Goal: Task Accomplishment & Management: Manage account settings

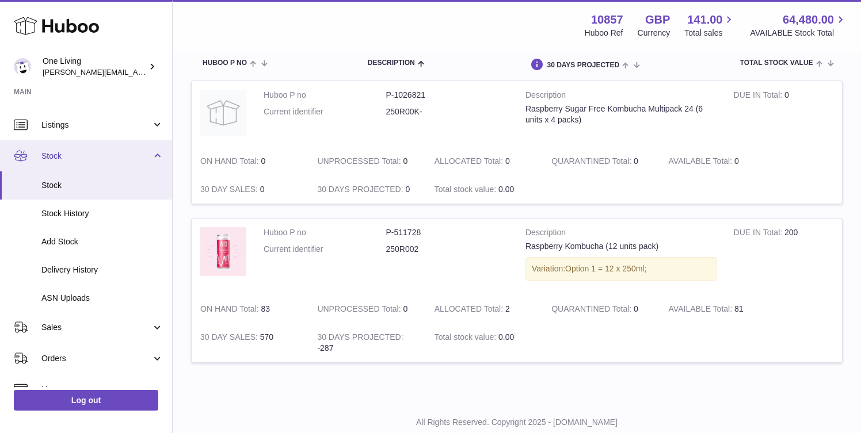
scroll to position [26, 0]
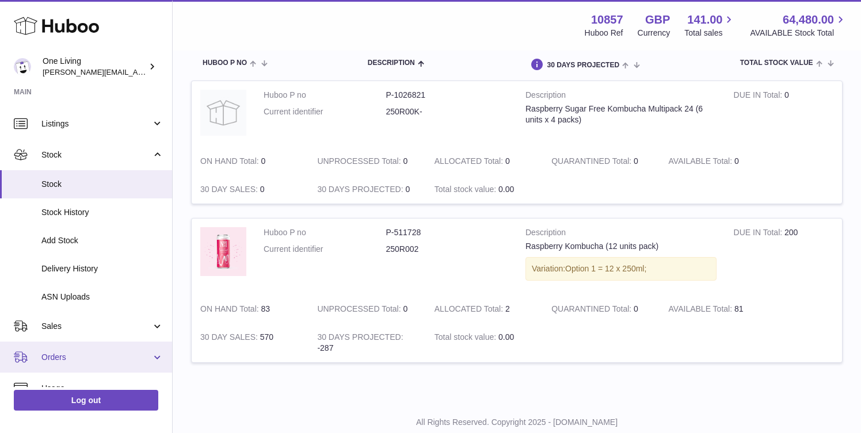
click at [117, 357] on span "Orders" at bounding box center [96, 357] width 110 height 11
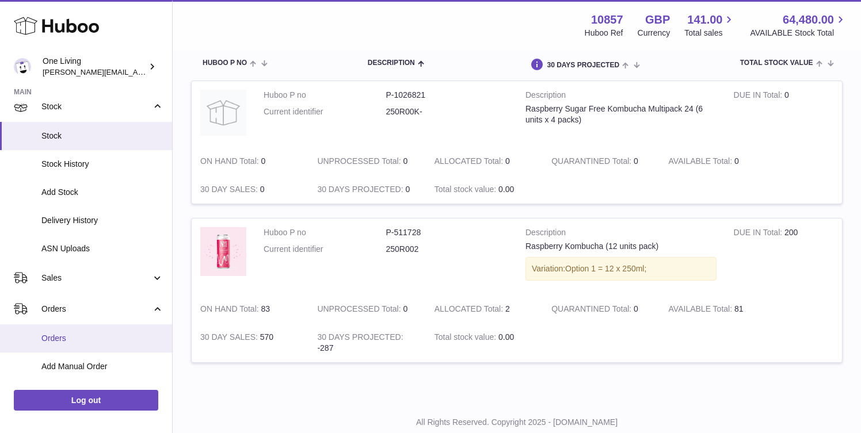
scroll to position [77, 0]
click at [101, 338] on span "Orders" at bounding box center [102, 336] width 122 height 11
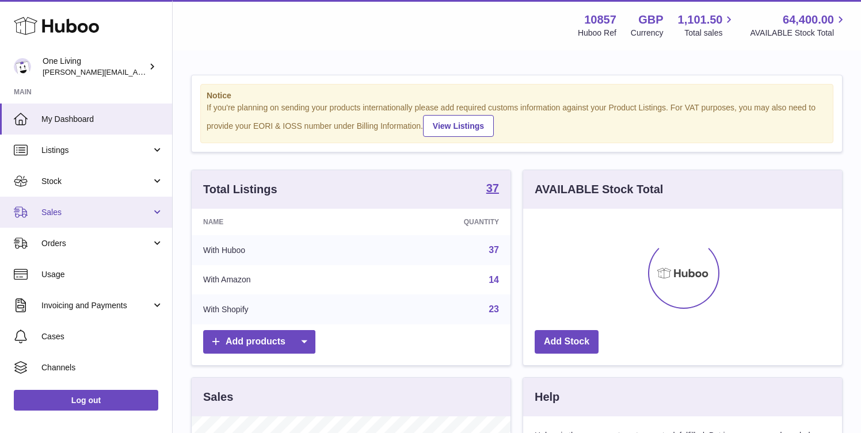
scroll to position [180, 319]
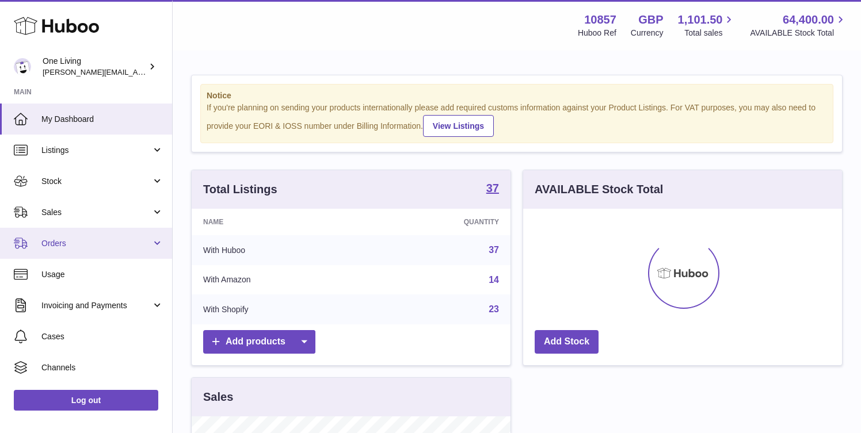
click at [106, 247] on span "Orders" at bounding box center [96, 243] width 110 height 11
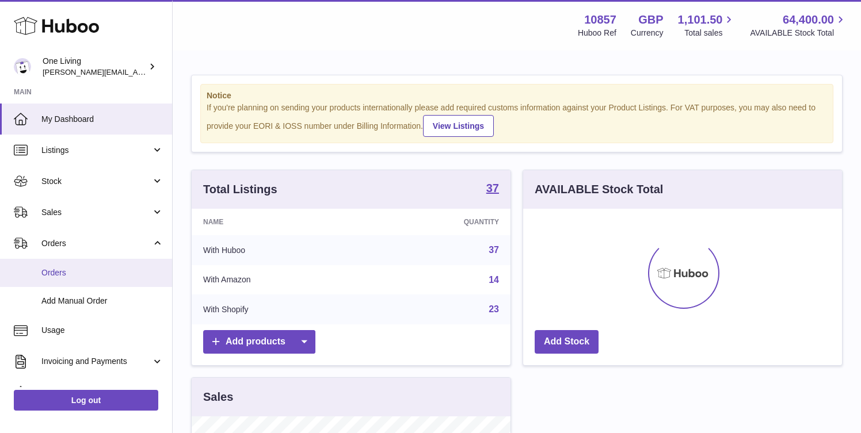
click at [93, 279] on link "Orders" at bounding box center [86, 273] width 172 height 28
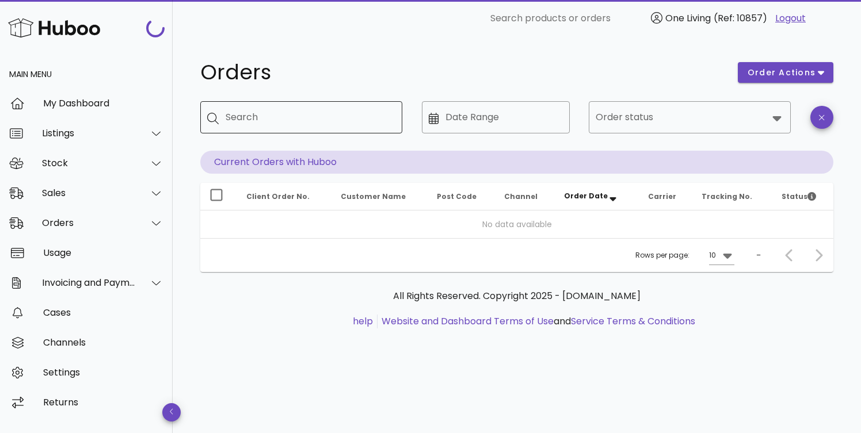
click at [286, 116] on input "Search" at bounding box center [309, 117] width 167 height 18
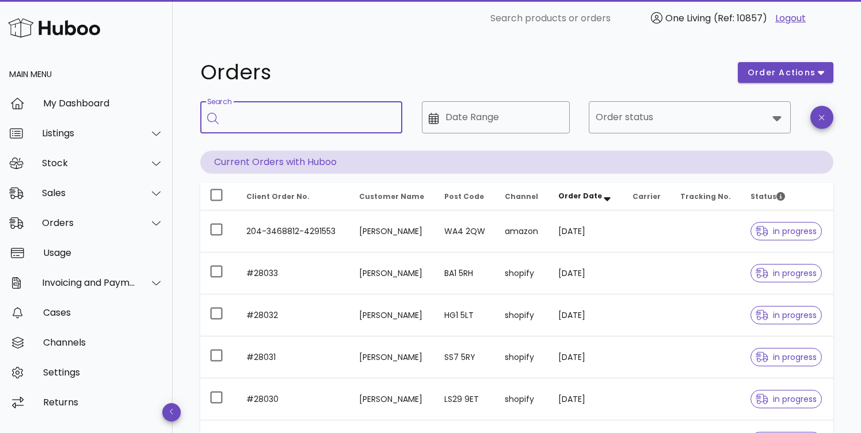
paste input "*****"
type input "*****"
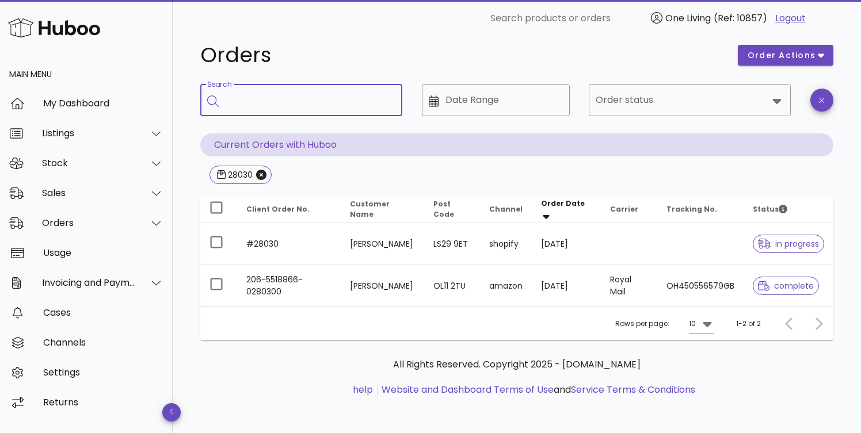
scroll to position [18, 0]
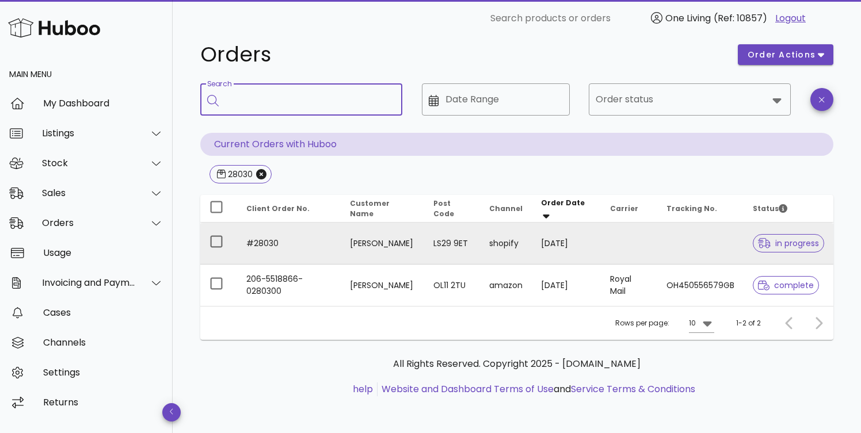
click at [780, 243] on span "in progress" at bounding box center [788, 243] width 61 height 8
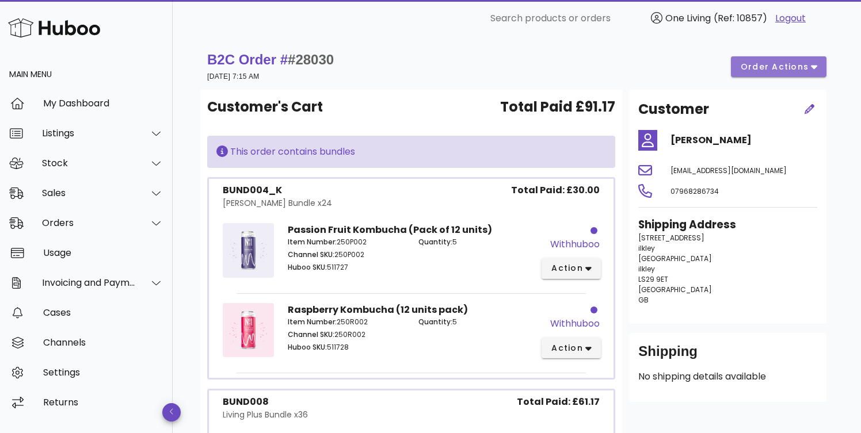
click at [817, 69] on icon "button" at bounding box center [814, 67] width 6 height 10
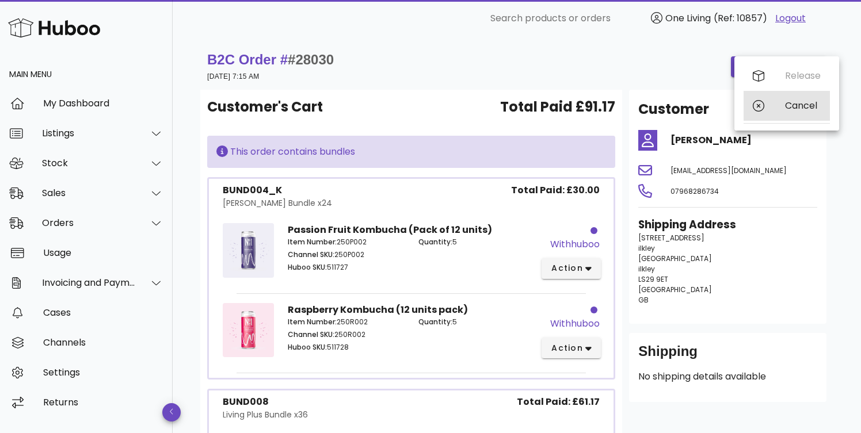
click at [798, 109] on div "Cancel" at bounding box center [803, 105] width 36 height 11
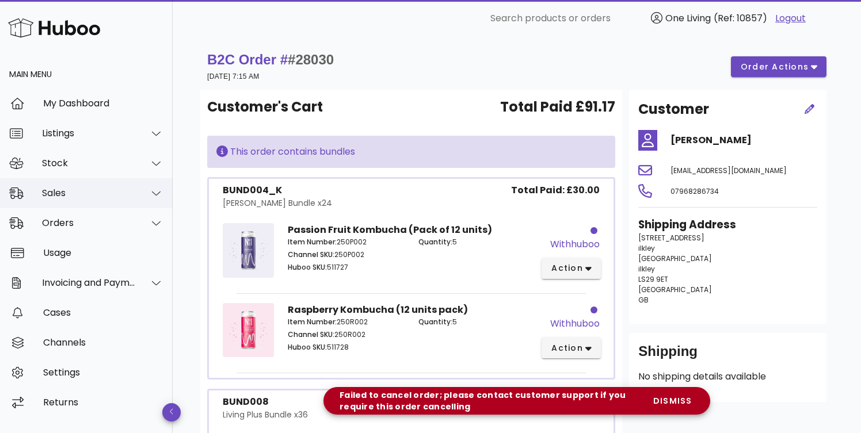
click at [136, 199] on div at bounding box center [150, 193] width 28 height 29
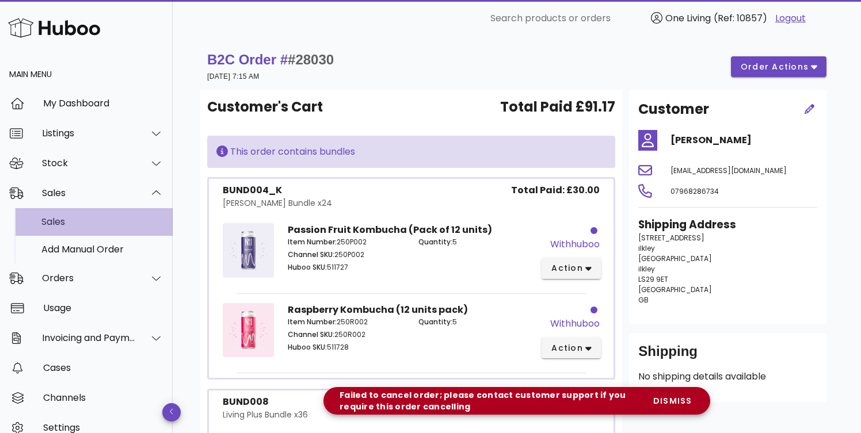
click at [129, 226] on div "Sales" at bounding box center [102, 221] width 122 height 11
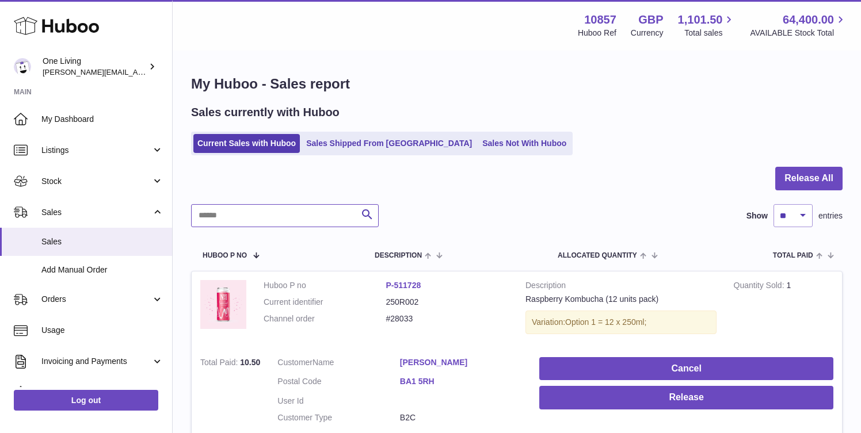
click at [287, 216] on input "text" at bounding box center [285, 215] width 188 height 23
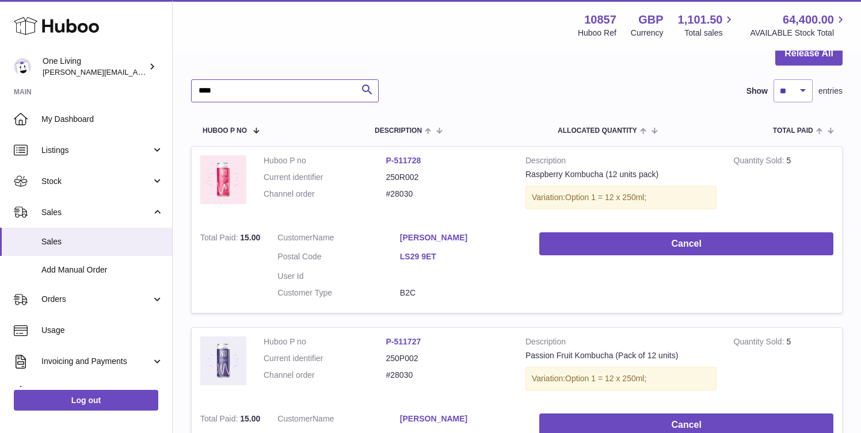
scroll to position [115, 0]
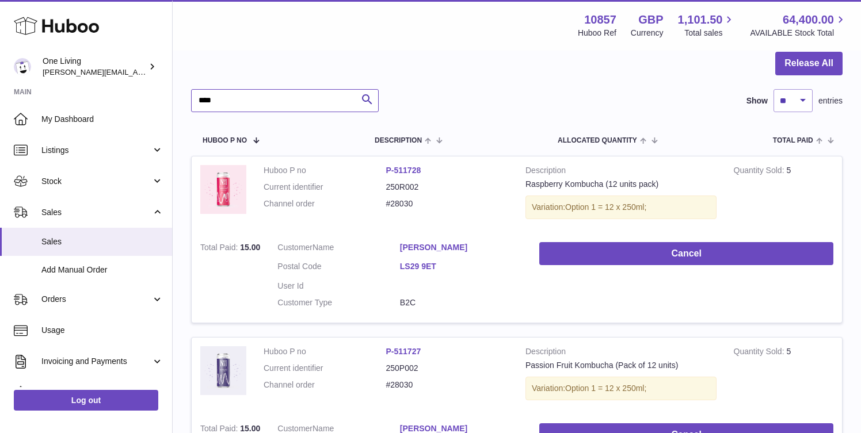
type input "****"
click at [432, 245] on link "[PERSON_NAME]" at bounding box center [461, 247] width 123 height 11
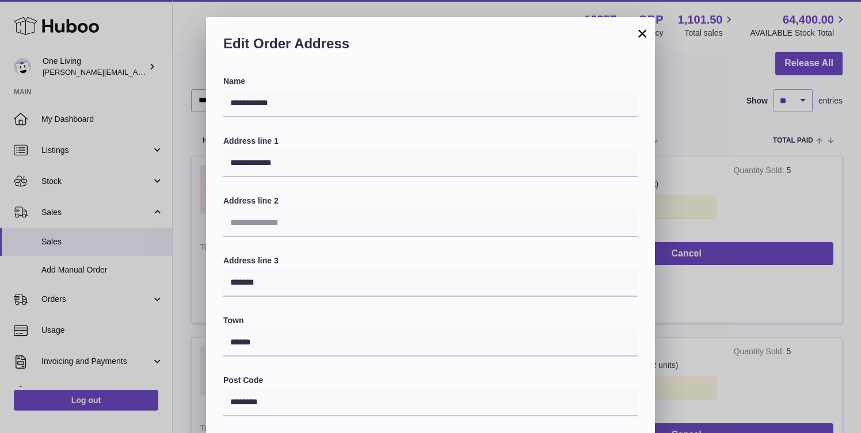
click at [643, 35] on button "×" at bounding box center [642, 33] width 14 height 14
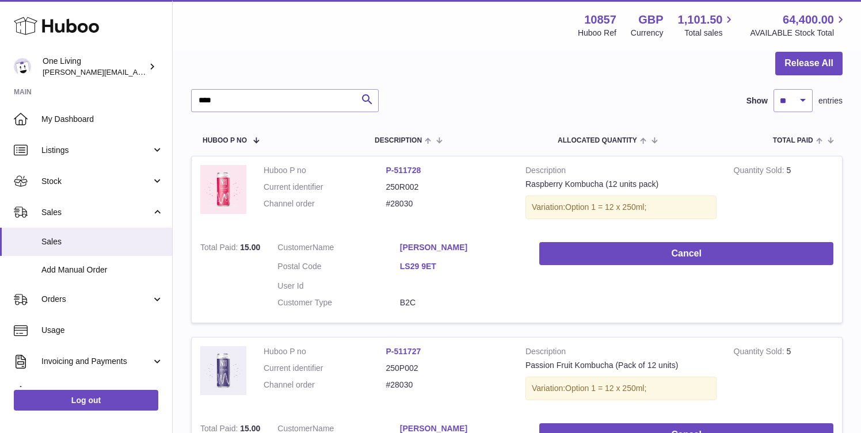
scroll to position [134, 0]
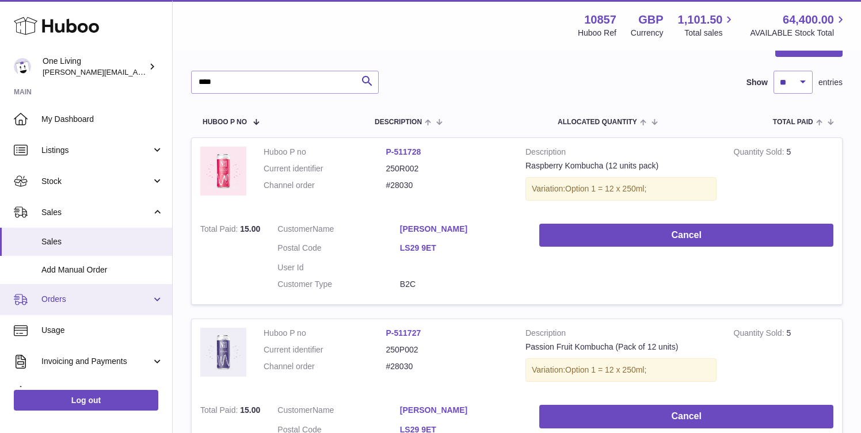
click at [111, 294] on span "Orders" at bounding box center [96, 299] width 110 height 11
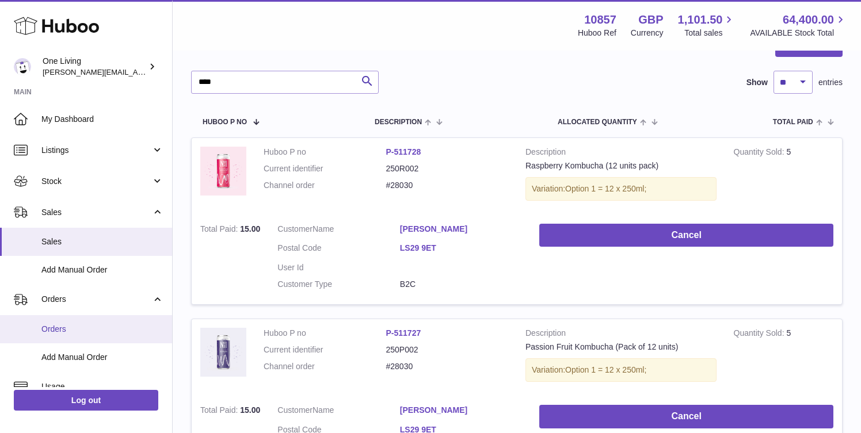
click at [101, 337] on link "Orders" at bounding box center [86, 329] width 172 height 28
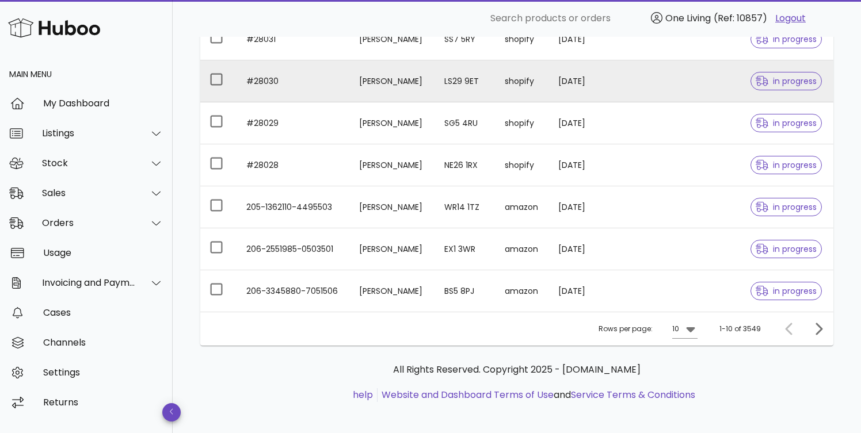
scroll to position [324, 0]
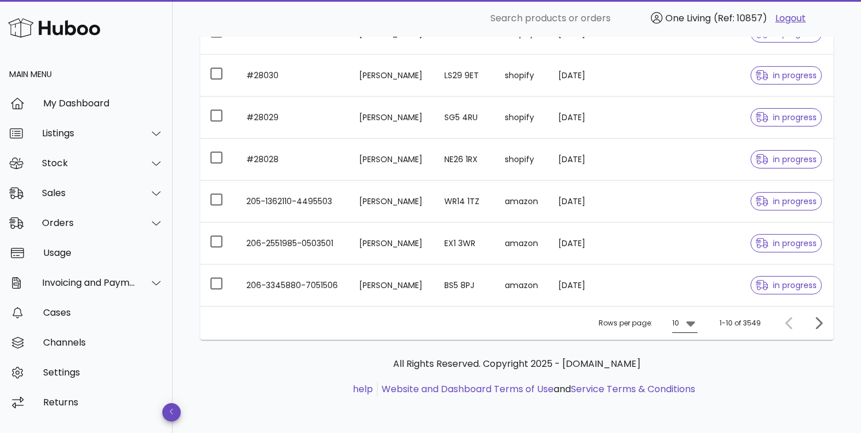
click at [692, 325] on icon at bounding box center [690, 324] width 9 height 5
click at [695, 362] on div "25" at bounding box center [689, 360] width 30 height 28
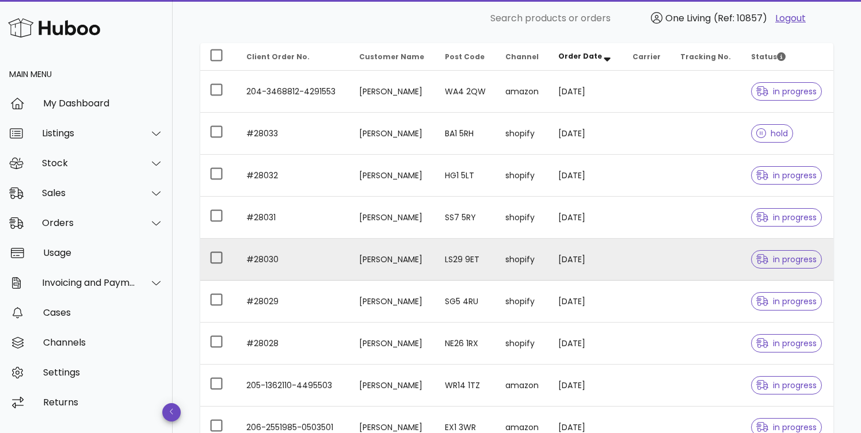
scroll to position [125, 0]
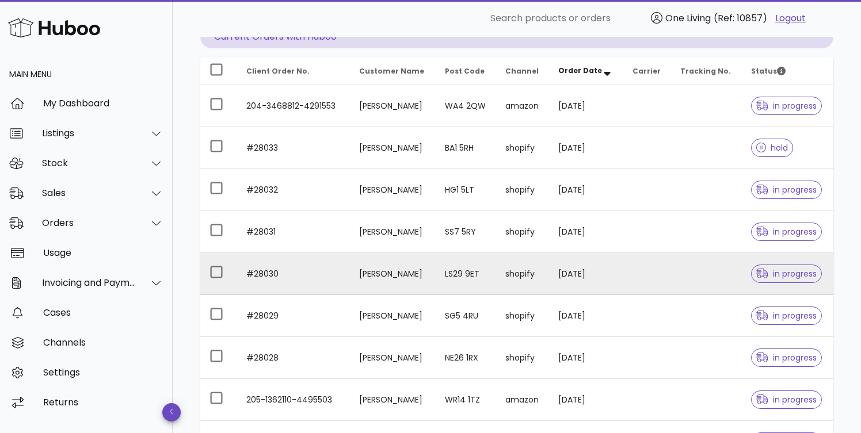
click at [268, 270] on td "#28030" at bounding box center [293, 274] width 113 height 42
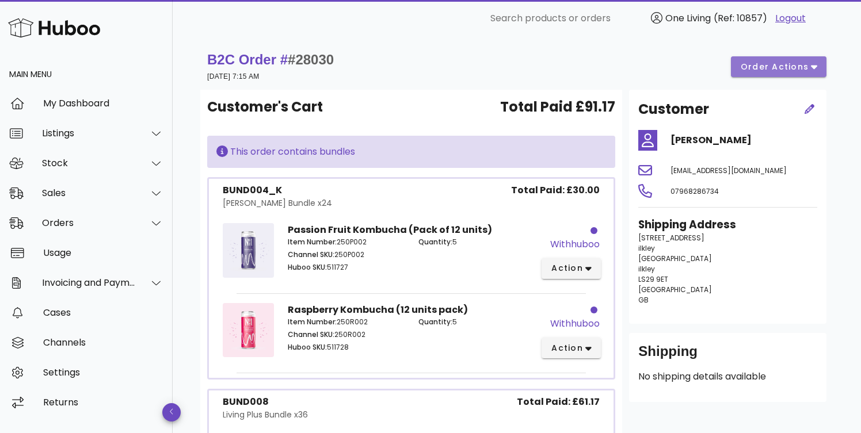
click at [814, 63] on icon "button" at bounding box center [814, 67] width 6 height 10
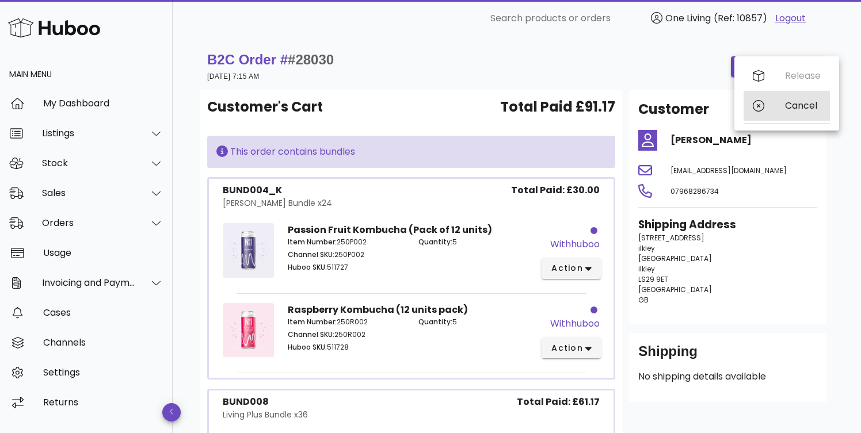
click at [797, 105] on div "Cancel" at bounding box center [803, 105] width 36 height 11
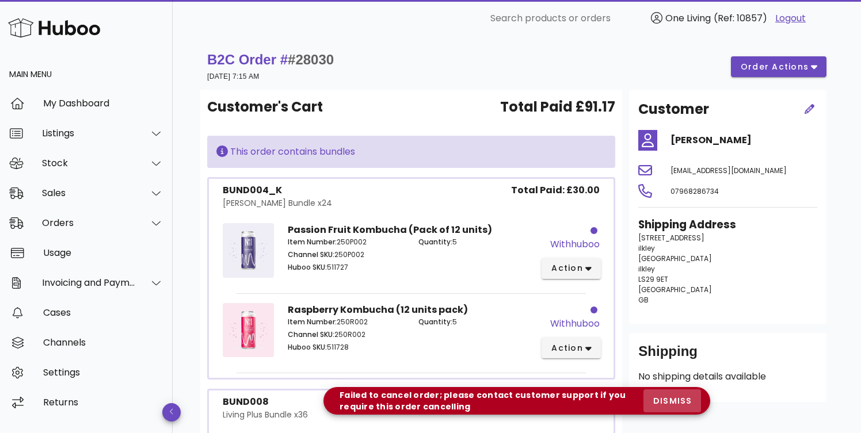
click at [673, 401] on span "dismiss" at bounding box center [672, 401] width 39 height 12
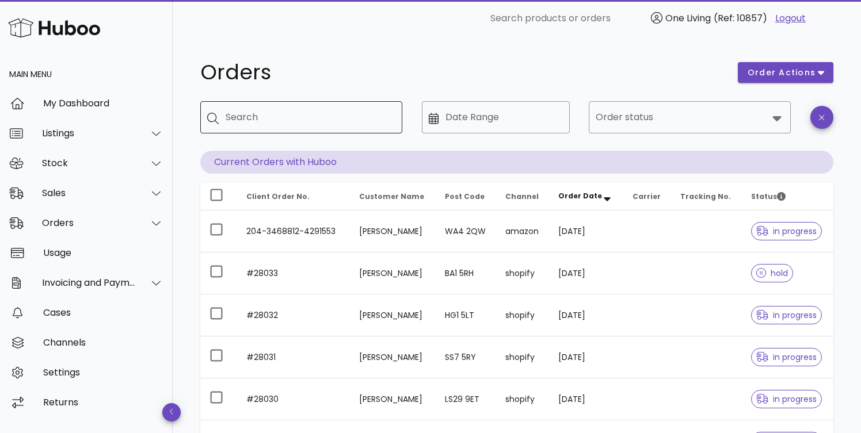
click at [290, 119] on input "Search" at bounding box center [309, 117] width 167 height 18
paste input "*****"
type input "*****"
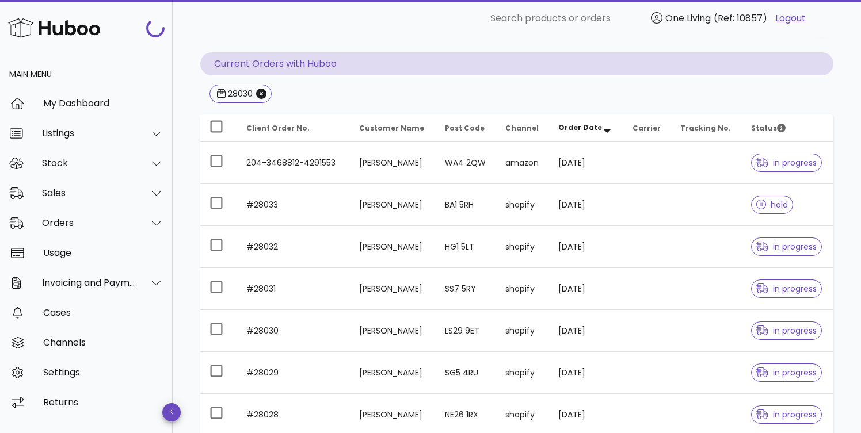
scroll to position [18, 0]
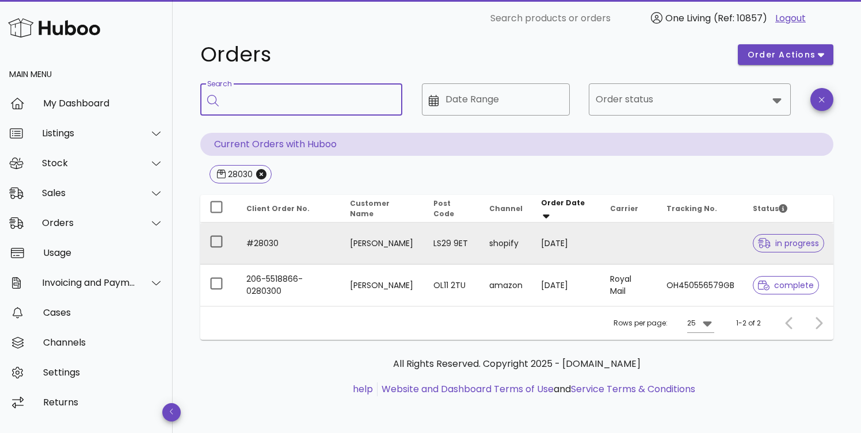
click at [265, 242] on td "#28030" at bounding box center [289, 244] width 104 height 42
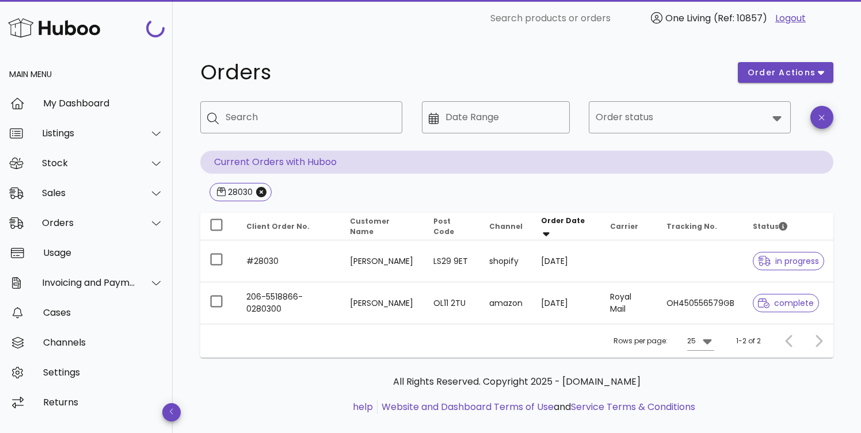
scroll to position [18, 0]
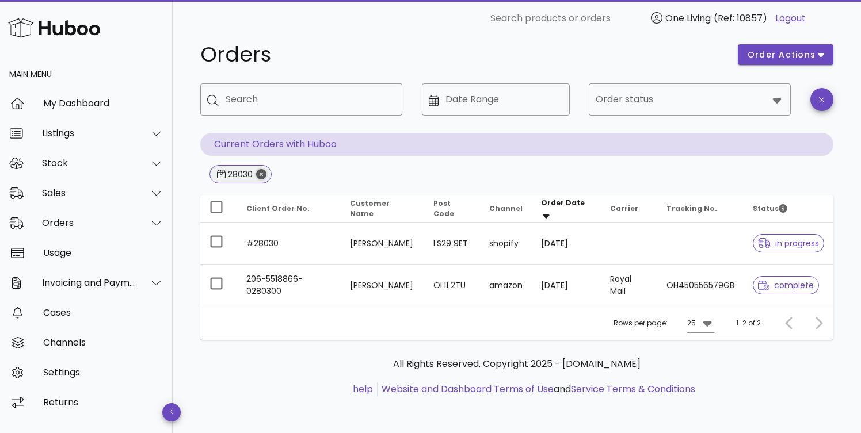
click at [263, 173] on icon "Close" at bounding box center [261, 174] width 10 height 10
click at [255, 102] on div "Search" at bounding box center [309, 99] width 167 height 32
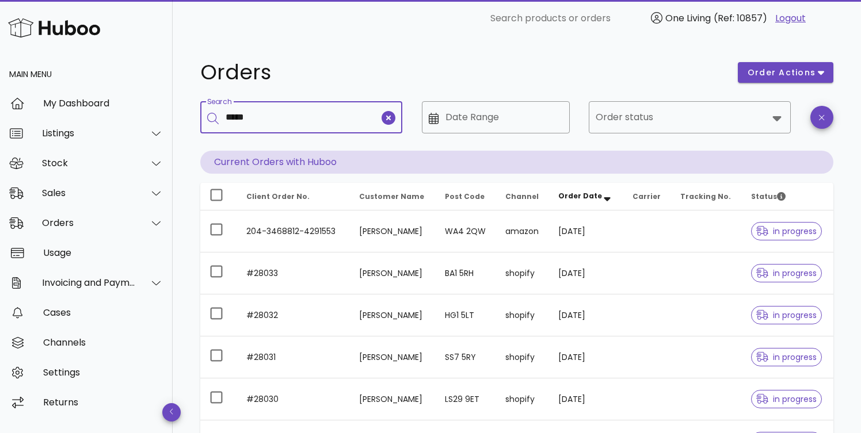
type input "*****"
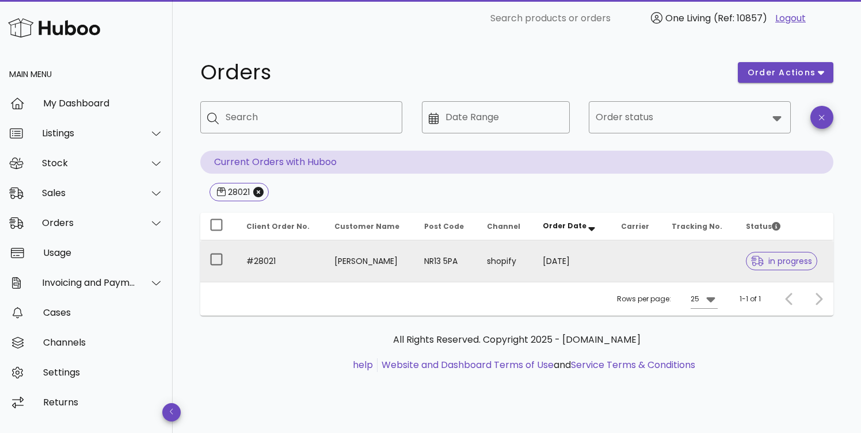
click at [261, 261] on td "#28021" at bounding box center [281, 261] width 88 height 41
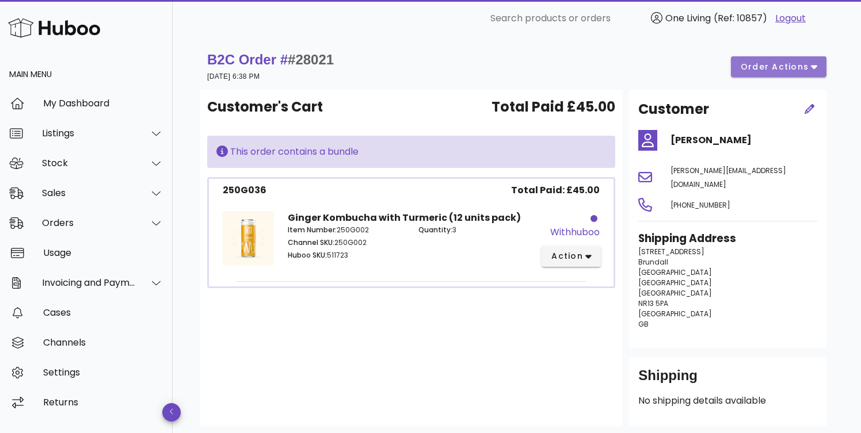
click at [813, 64] on icon "button" at bounding box center [814, 67] width 6 height 10
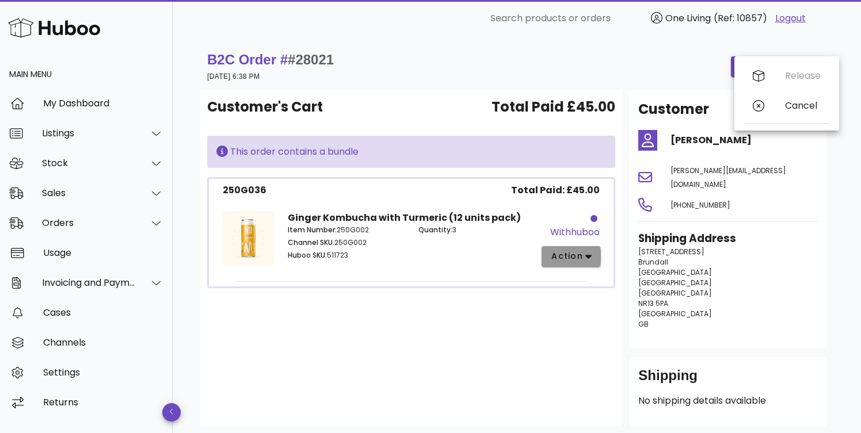
click at [589, 258] on icon "button" at bounding box center [588, 257] width 6 height 10
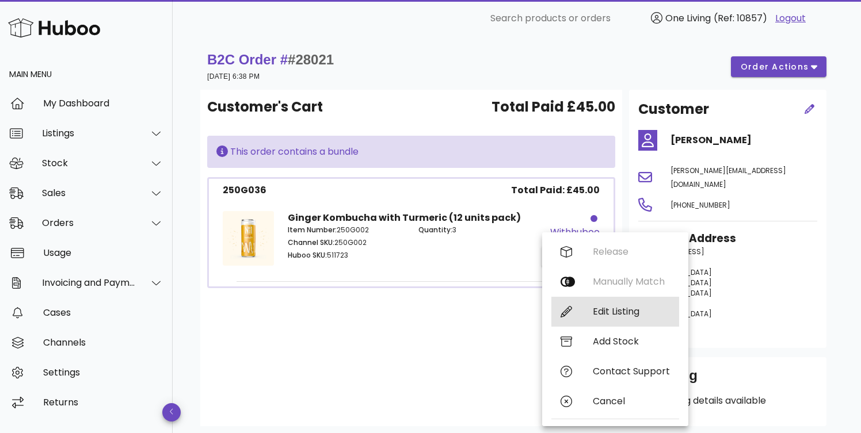
click at [597, 310] on div "Edit Listing" at bounding box center [631, 311] width 77 height 11
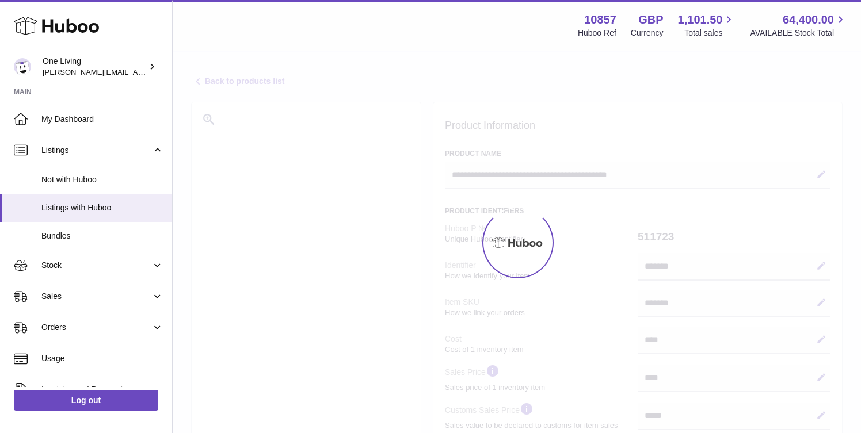
select select "***"
select select "****"
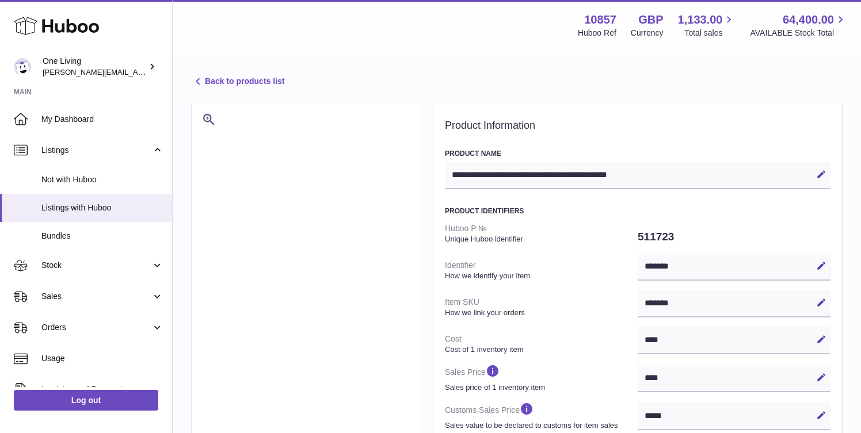
click at [238, 82] on link "Back to products list" at bounding box center [237, 82] width 93 height 14
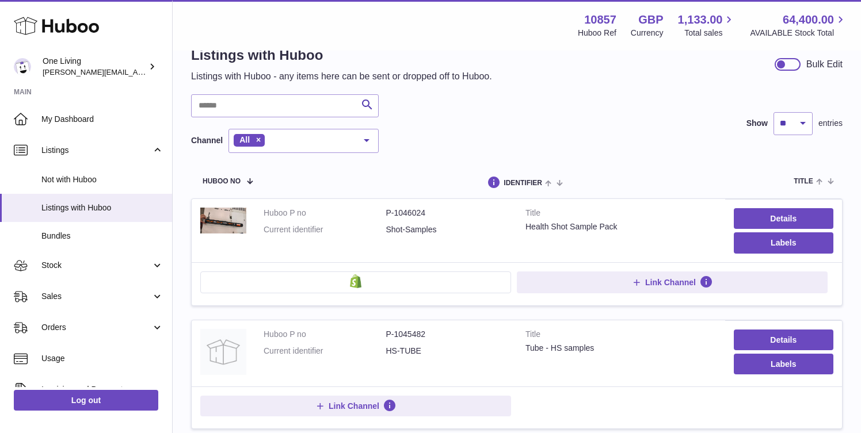
scroll to position [30, 0]
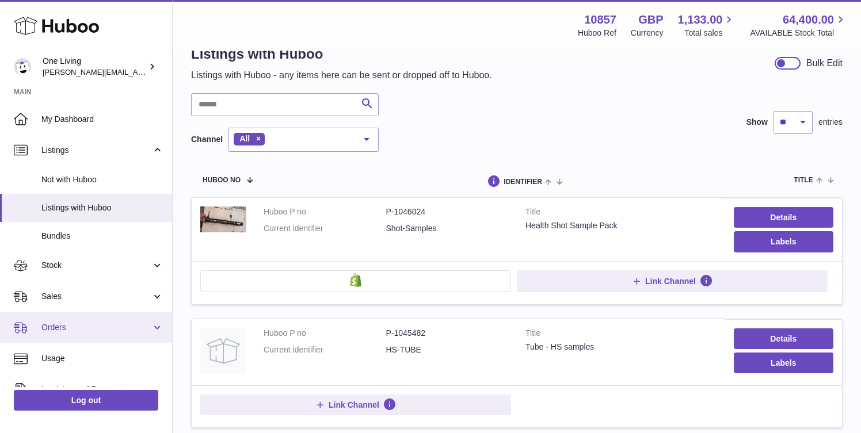
click at [99, 337] on link "Orders" at bounding box center [86, 328] width 172 height 31
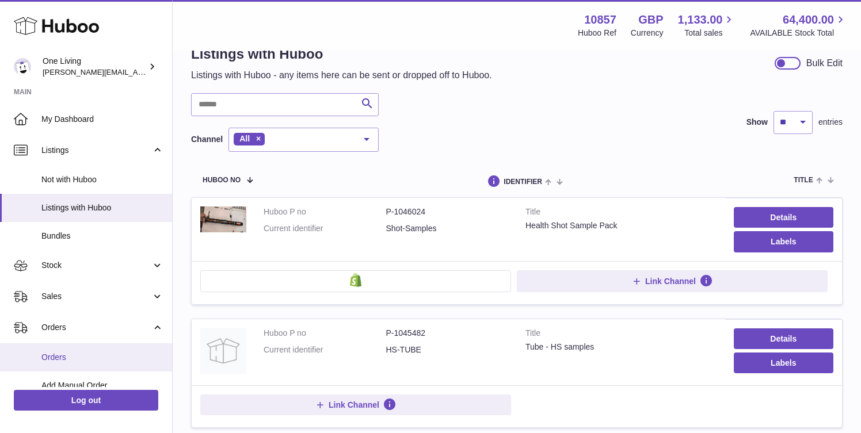
click at [95, 361] on span "Orders" at bounding box center [102, 357] width 122 height 11
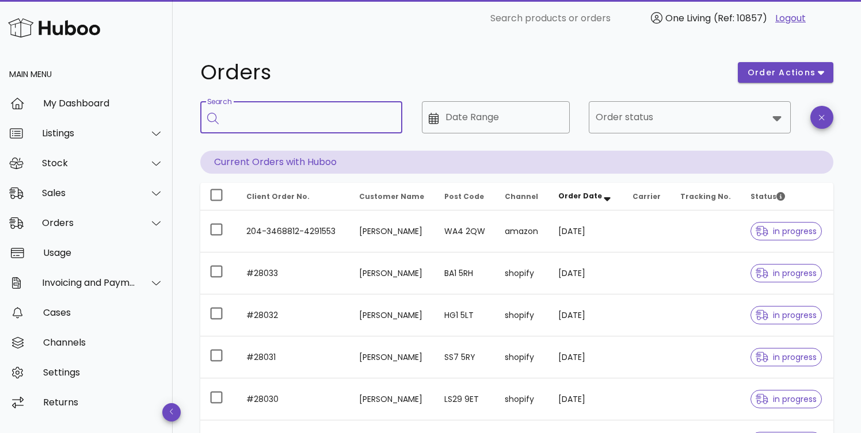
click at [265, 113] on input "Search" at bounding box center [309, 117] width 167 height 18
paste input "**********"
type input "**********"
click at [390, 115] on icon "clear icon" at bounding box center [389, 118] width 14 height 14
type input "**********"
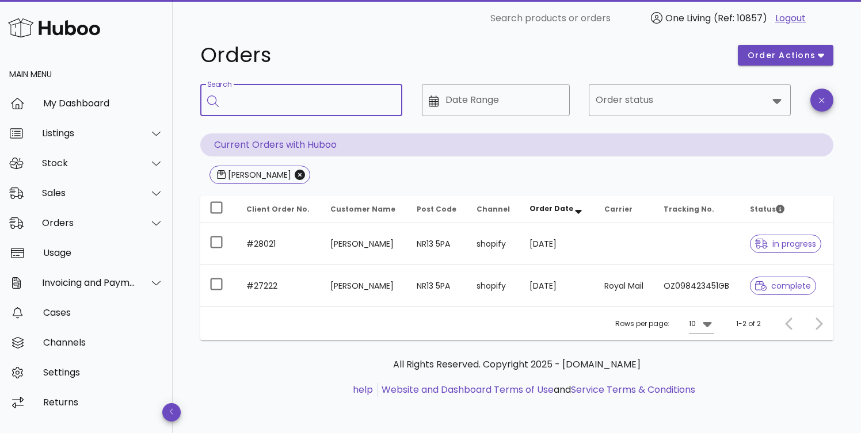
scroll to position [18, 0]
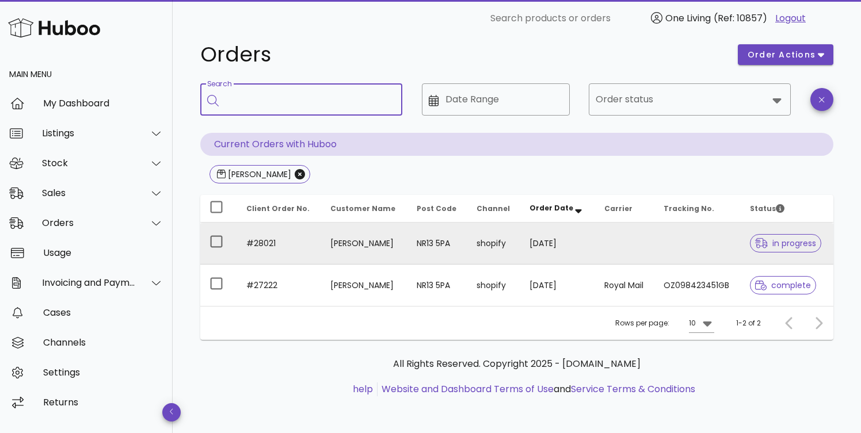
click at [261, 244] on td "#28021" at bounding box center [279, 244] width 84 height 42
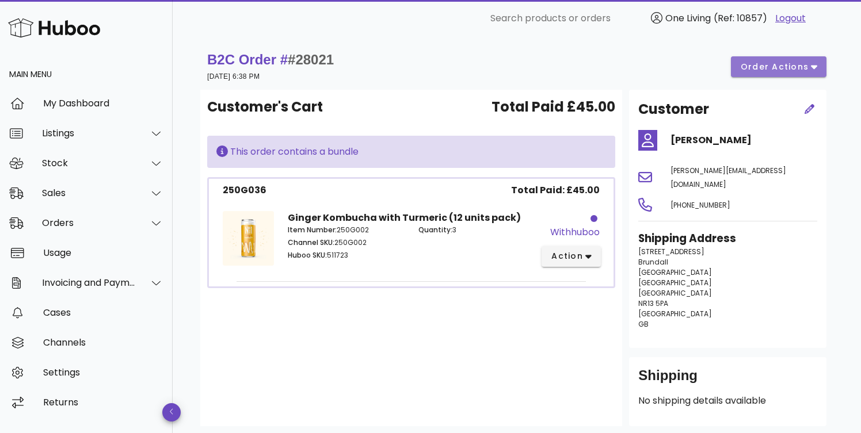
click at [815, 66] on icon "button" at bounding box center [814, 68] width 6 height 4
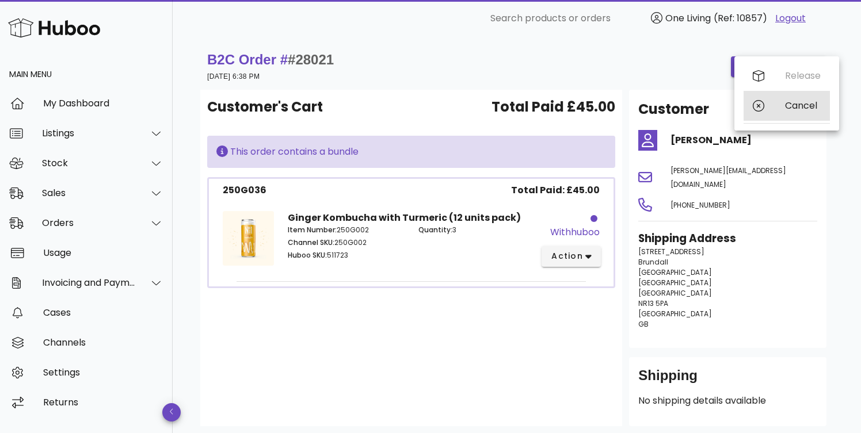
click at [790, 108] on div "Cancel" at bounding box center [803, 105] width 36 height 11
